Goal: Find specific page/section: Find specific page/section

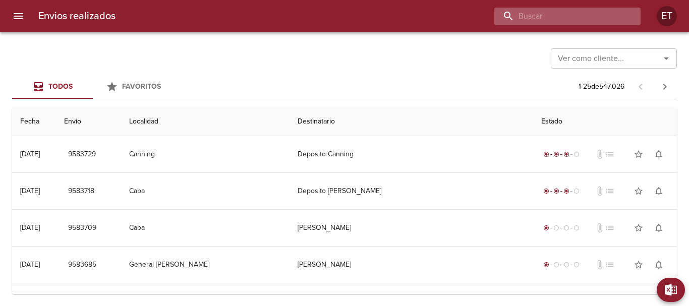
click at [573, 16] on input "buscar" at bounding box center [559, 17] width 129 height 18
type input "ziffler"
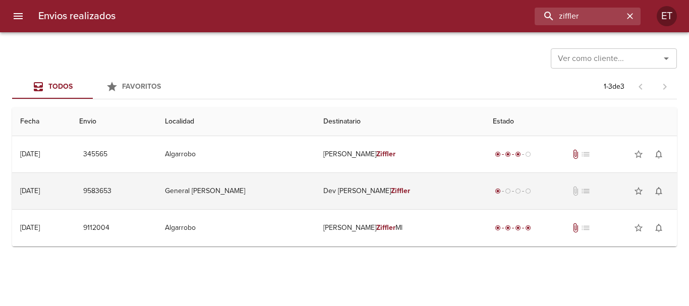
click at [392, 190] on em "Ziffler" at bounding box center [400, 191] width 19 height 9
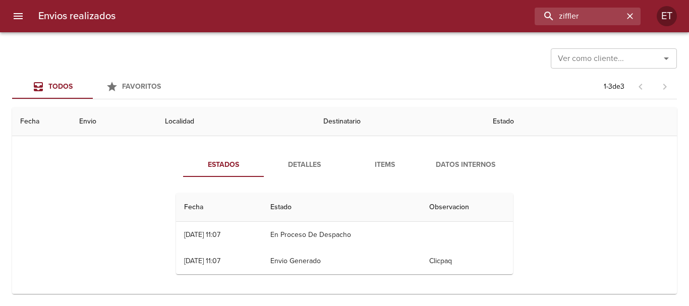
scroll to position [50, 0]
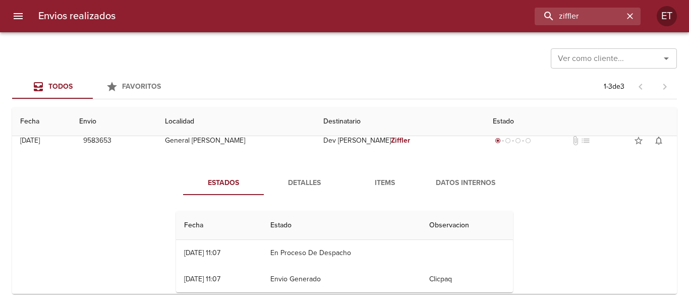
click at [381, 172] on button "Items" at bounding box center [385, 183] width 81 height 24
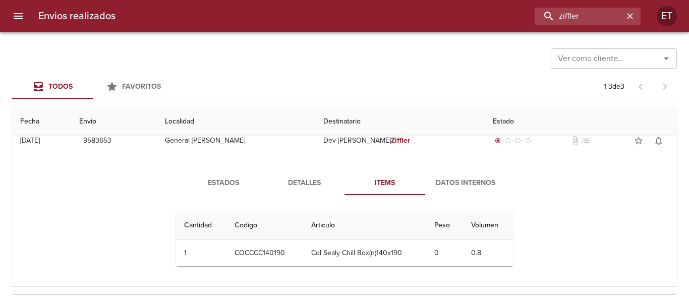
click at [300, 184] on span "Detalles" at bounding box center [304, 183] width 69 height 13
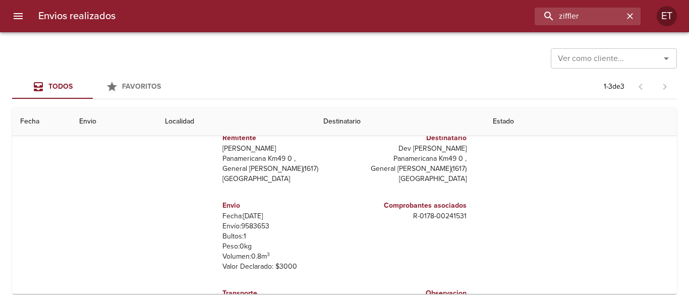
scroll to position [0, 0]
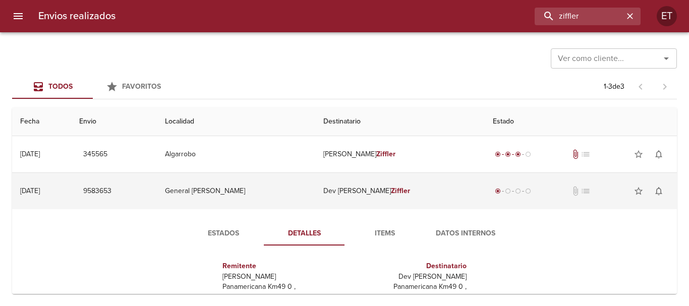
click at [273, 190] on td "General [PERSON_NAME]" at bounding box center [236, 191] width 158 height 36
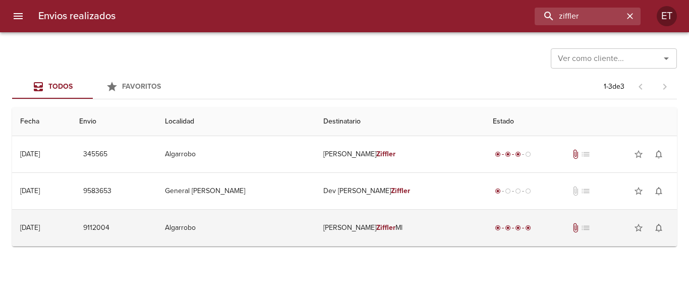
click at [347, 231] on td "[PERSON_NAME] Ml" at bounding box center [400, 228] width 170 height 36
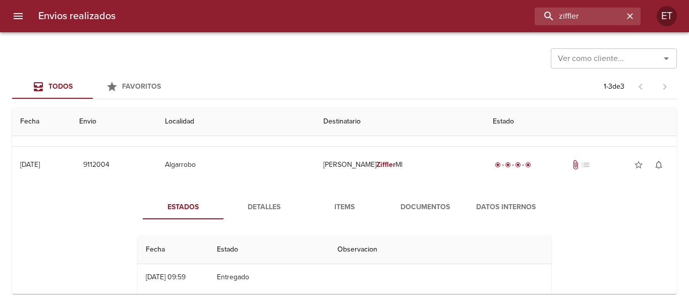
scroll to position [45, 0]
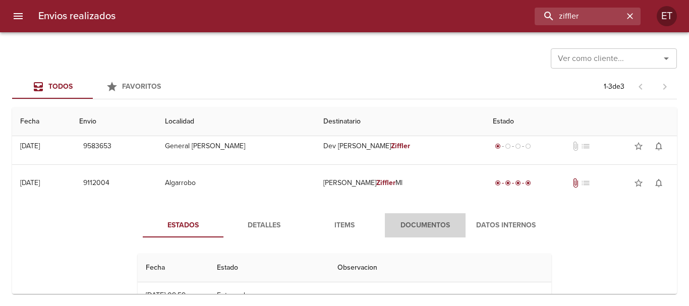
click at [424, 221] on span "Documentos" at bounding box center [425, 226] width 69 height 13
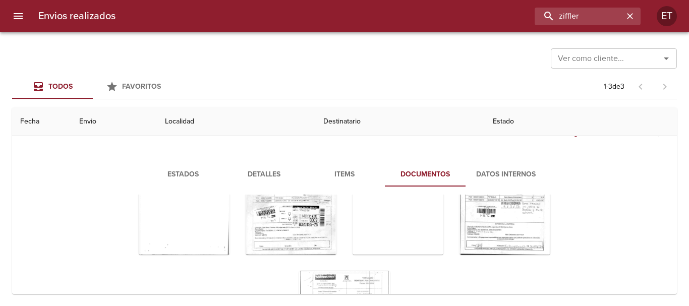
scroll to position [50, 0]
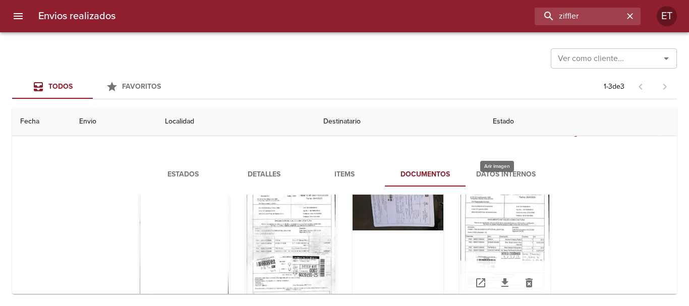
click at [504, 225] on div "Tabla de envíos del cliente" at bounding box center [505, 242] width 91 height 126
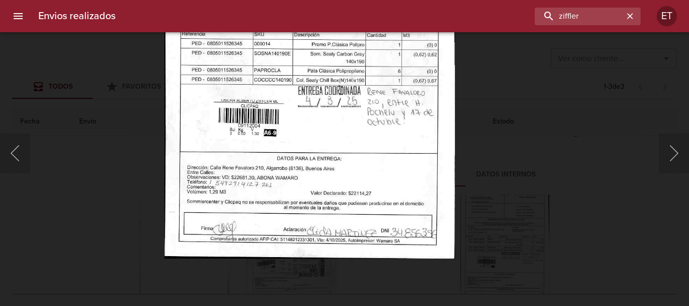
click at [401, 152] on img "Lightbox" at bounding box center [310, 52] width 291 height 413
click at [526, 195] on div "Lightbox" at bounding box center [344, 153] width 689 height 306
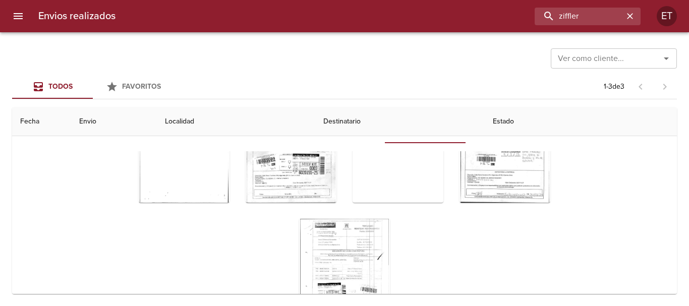
scroll to position [211, 0]
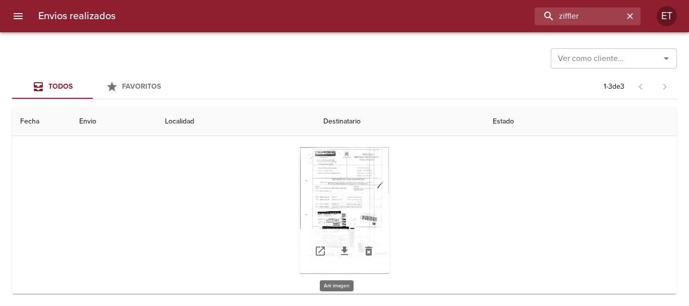
click at [344, 191] on div "Tabla de envíos del cliente" at bounding box center [344, 210] width 91 height 126
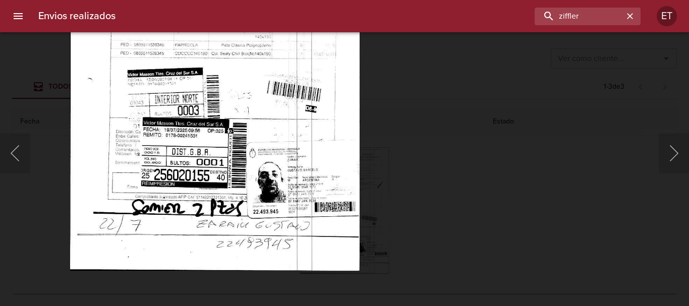
click at [283, 135] on img "Lightbox" at bounding box center [215, 64] width 290 height 413
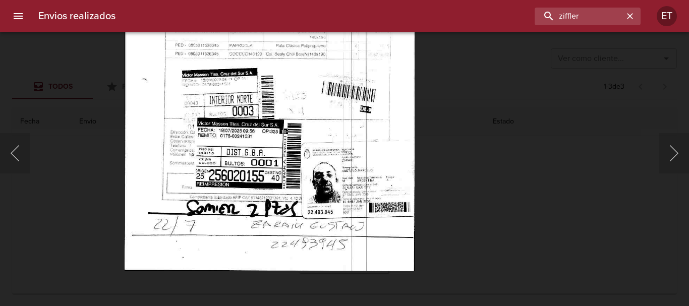
click at [608, 153] on div "Lightbox" at bounding box center [344, 153] width 689 height 306
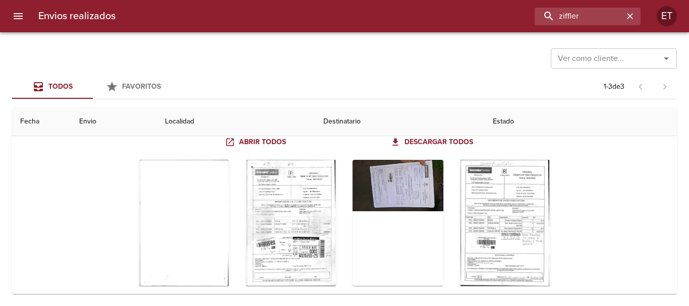
scroll to position [110, 0]
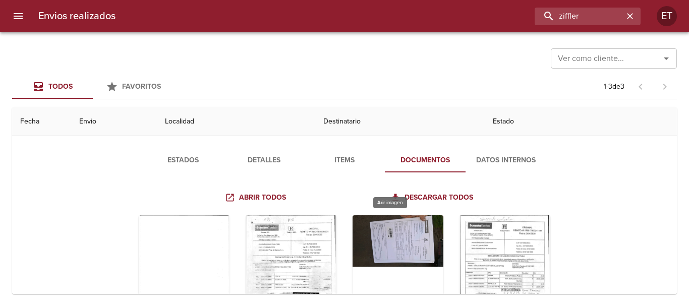
click at [412, 239] on div "Tabla de envíos del cliente" at bounding box center [398, 279] width 91 height 126
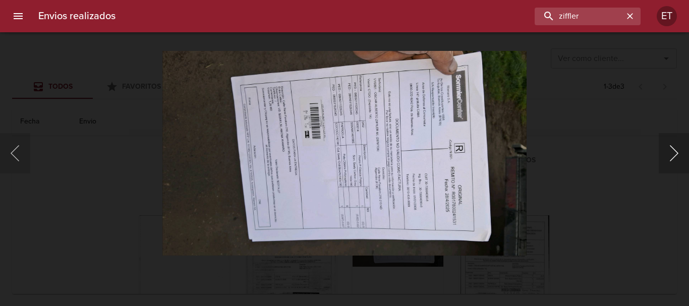
click at [680, 163] on button "Siguiente" at bounding box center [674, 153] width 30 height 40
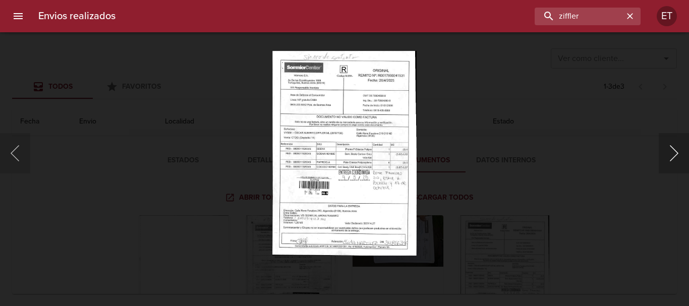
click at [679, 163] on button "Siguiente" at bounding box center [674, 153] width 30 height 40
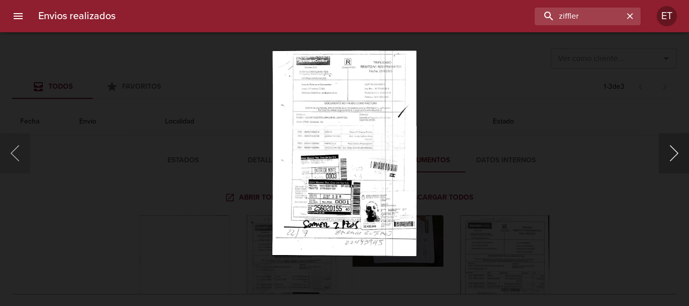
click at [679, 163] on button "Siguiente" at bounding box center [674, 153] width 30 height 40
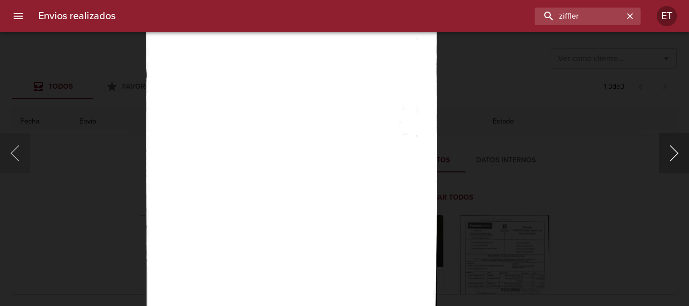
click at [673, 153] on button "Siguiente" at bounding box center [674, 153] width 30 height 40
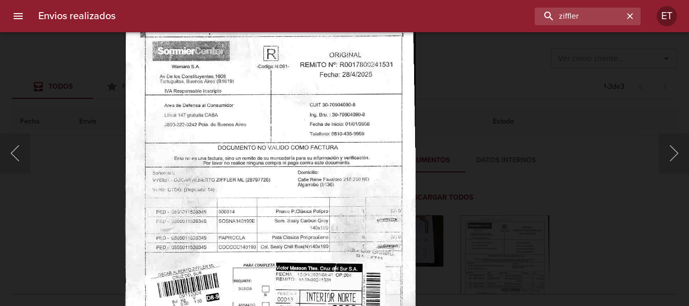
click at [554, 185] on div "Lightbox" at bounding box center [344, 153] width 689 height 306
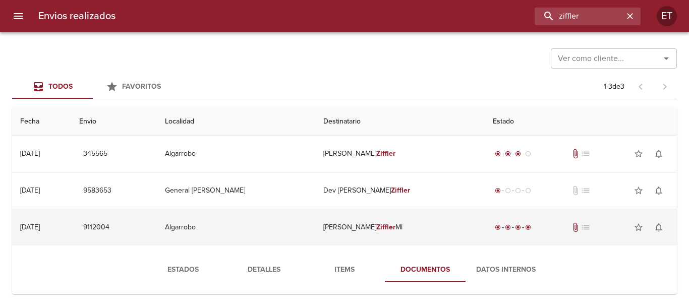
scroll to position [0, 0]
click at [391, 228] on td "[PERSON_NAME] Ml" at bounding box center [400, 228] width 170 height 36
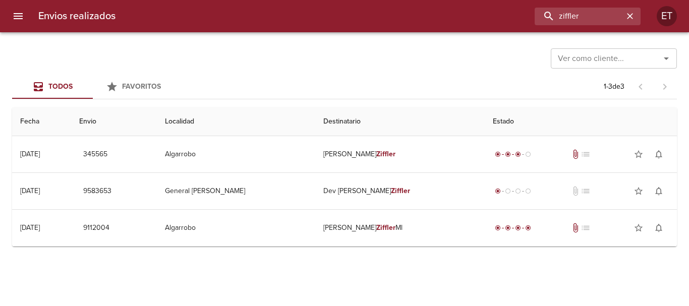
click at [376, 24] on div "ziffler" at bounding box center [382, 17] width 517 height 18
